Goal: Go to known website: Access a specific website the user already knows

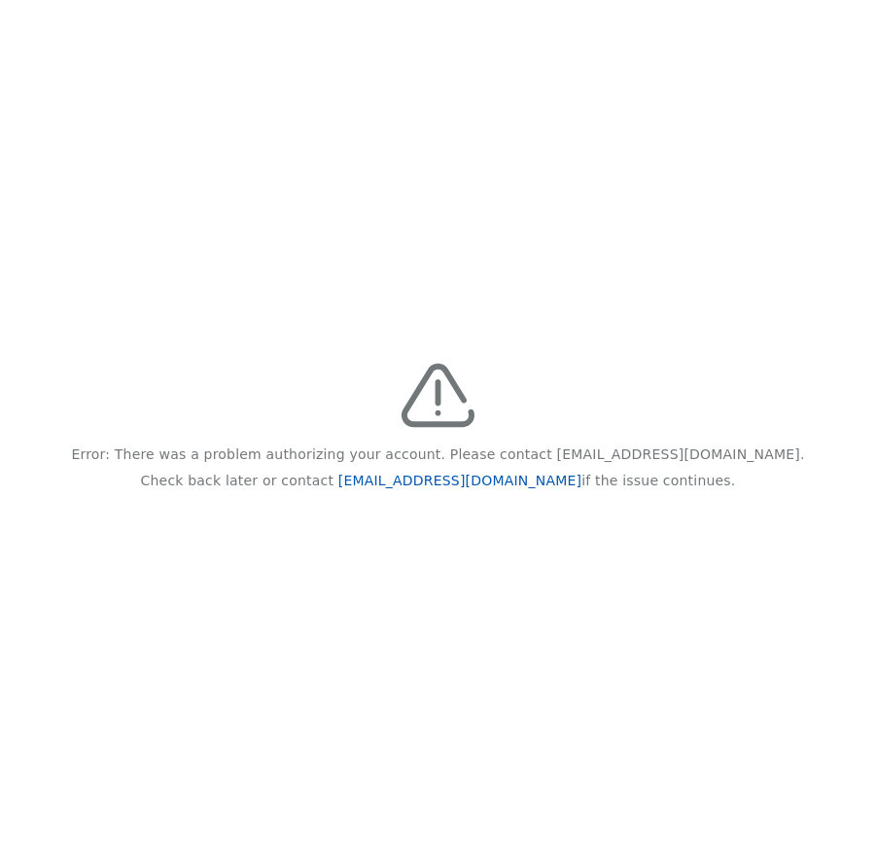
click at [473, 474] on link "[EMAIL_ADDRESS][DOMAIN_NAME]" at bounding box center [459, 480] width 243 height 16
drag, startPoint x: 411, startPoint y: 268, endPoint x: 399, endPoint y: 254, distance: 19.3
click at [406, 268] on div "Error: There was a problem authorizing your account. Please contact [EMAIL_ADDR…" at bounding box center [438, 426] width 876 height 853
click at [381, 174] on div "Error: There was a problem authorizing your account. Please contact [EMAIL_ADDR…" at bounding box center [438, 426] width 876 height 853
click at [496, 484] on link "[EMAIL_ADDRESS][DOMAIN_NAME]" at bounding box center [459, 480] width 243 height 16
